Goal: Complete application form

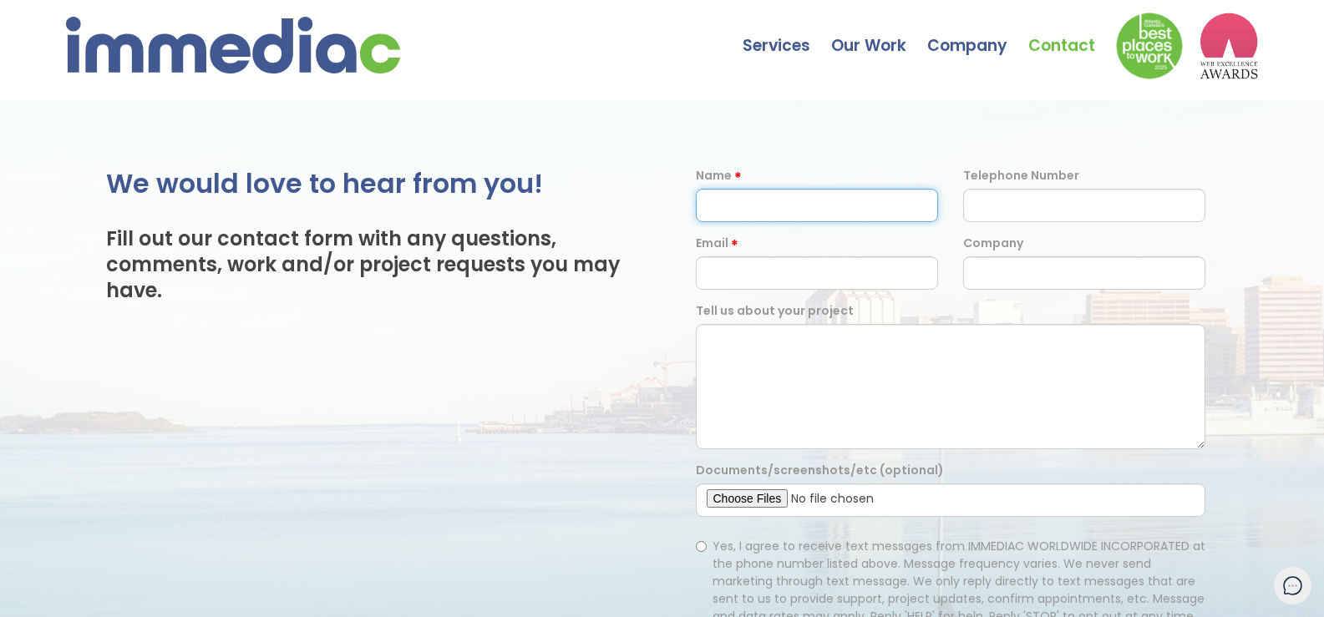
click at [781, 194] on input "text" at bounding box center [817, 205] width 242 height 33
type input "[PERSON_NAME]"
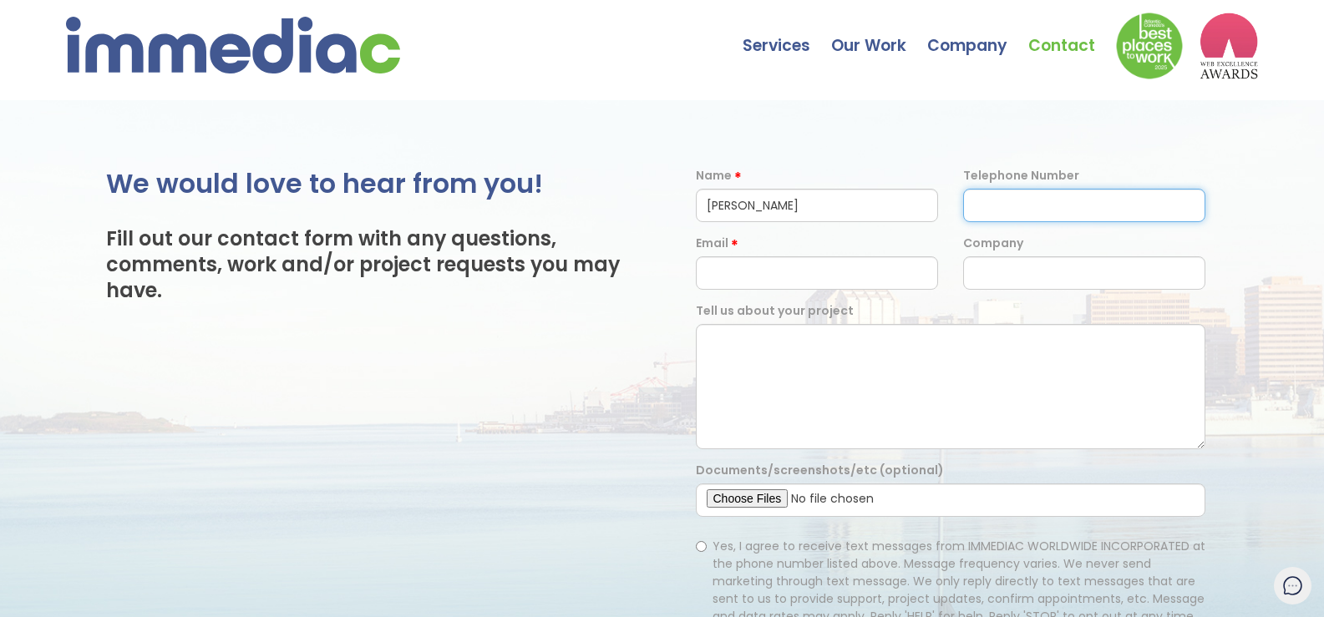
type input "3477633111"
type input "[PERSON_NAME][EMAIL_ADDRESS][DOMAIN_NAME]"
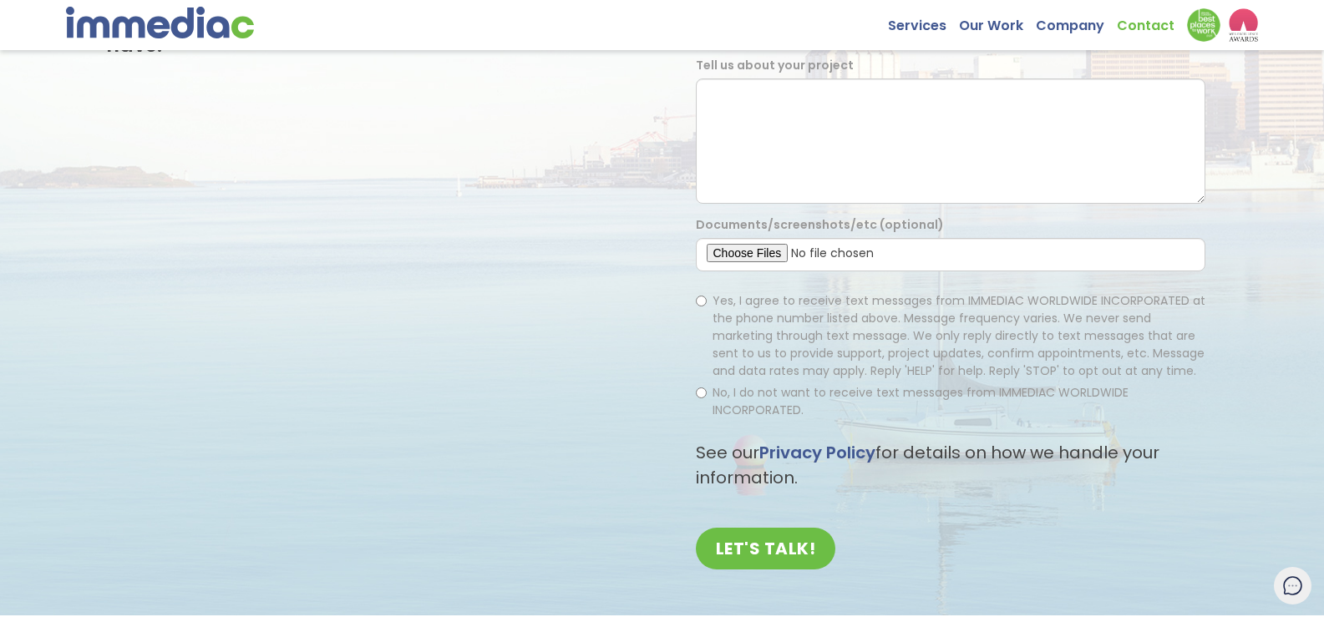
scroll to position [251, 0]
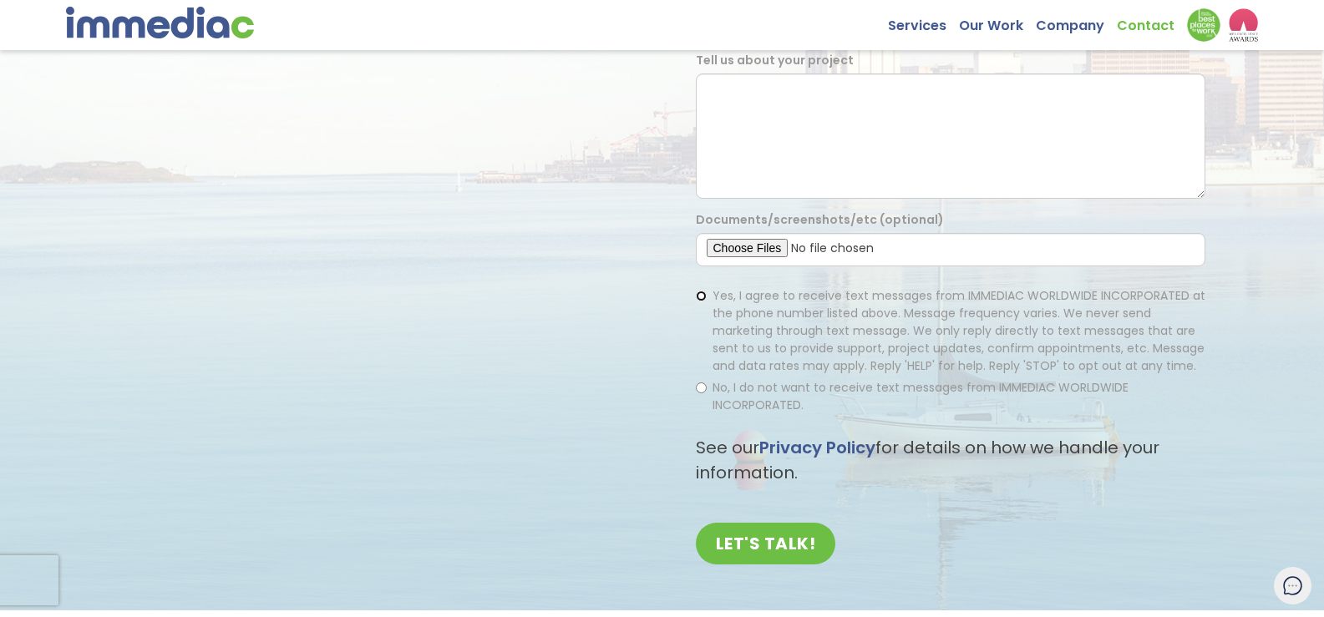
drag, startPoint x: 699, startPoint y: 294, endPoint x: 692, endPoint y: 359, distance: 65.5
click at [698, 294] on input "Yes, I agree to receive text messages from IMMEDIAC WORLDWIDE INCORPORATED at t…" at bounding box center [701, 296] width 11 height 11
radio input "true"
click at [701, 388] on input "No, I do not want to receive text messages from IMMEDIAC WORLDWIDE INCORPORATED." at bounding box center [701, 387] width 11 height 11
radio input "true"
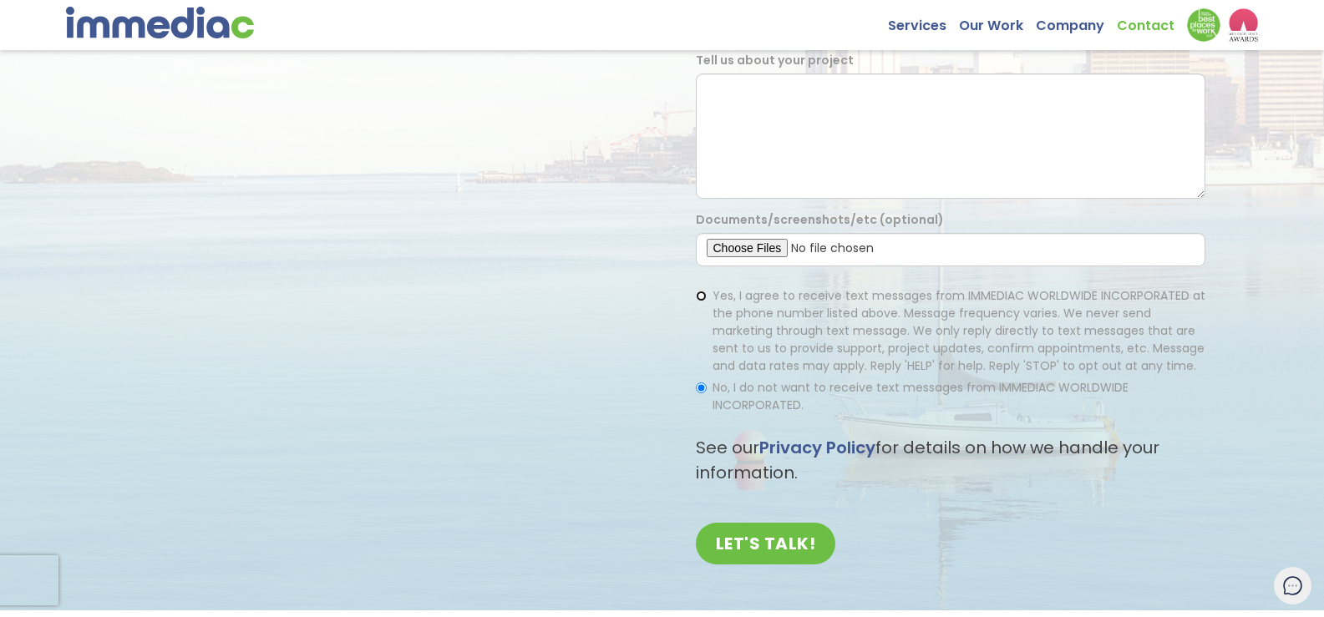
click at [699, 292] on input "Yes, I agree to receive text messages from IMMEDIAC WORLDWIDE INCORPORATED at t…" at bounding box center [701, 296] width 11 height 11
radio input "true"
click at [762, 524] on input "LET'S TALK!" at bounding box center [766, 544] width 140 height 42
